Goal: Transaction & Acquisition: Purchase product/service

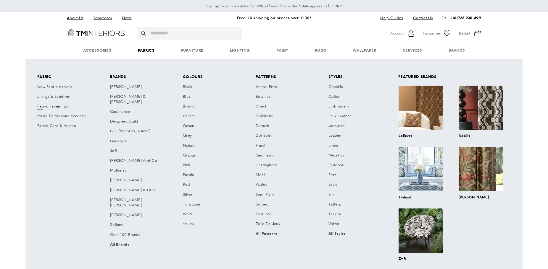
click at [64, 106] on link "Fabric Trimmings" at bounding box center [65, 107] width 62 height 10
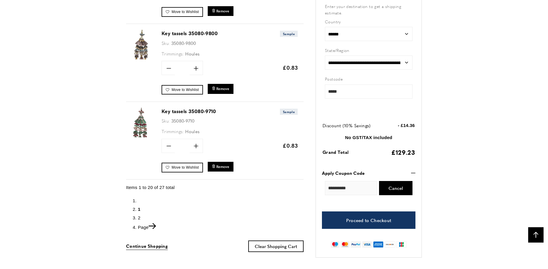
scroll to position [1553, 0]
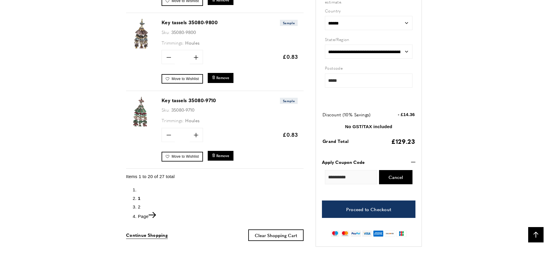
click at [140, 206] on span "2" at bounding box center [139, 207] width 3 height 5
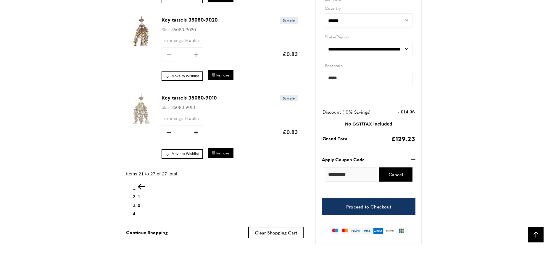
scroll to position [0, 83]
click at [139, 195] on span "1" at bounding box center [139, 196] width 3 height 5
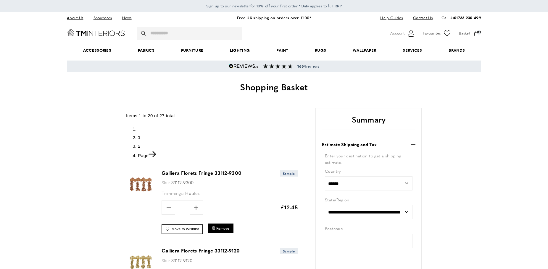
type input "*****"
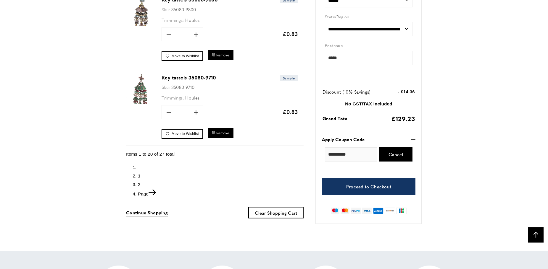
scroll to position [0, 166]
click at [139, 184] on span "2" at bounding box center [139, 184] width 3 height 5
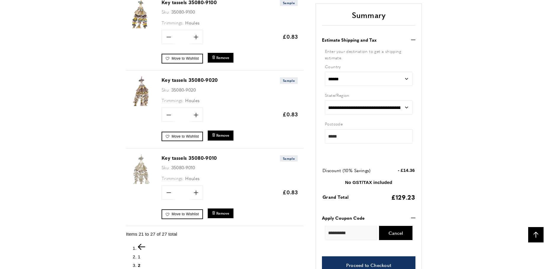
scroll to position [0, 166]
click at [139, 255] on span "1" at bounding box center [139, 257] width 3 height 5
